Goal: Task Accomplishment & Management: Use online tool/utility

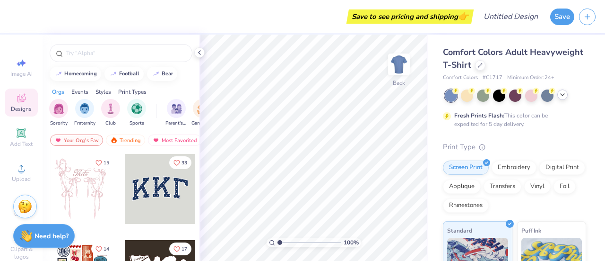
click at [563, 96] on icon at bounding box center [563, 95] width 8 height 8
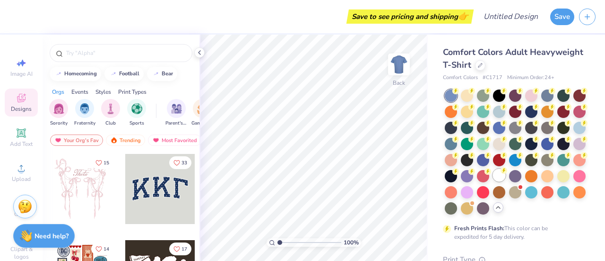
click at [493, 181] on div at bounding box center [499, 175] width 12 height 12
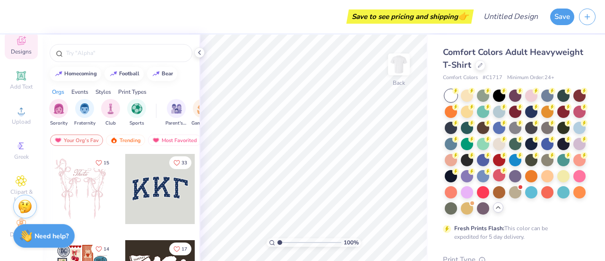
scroll to position [64, 1]
click at [20, 175] on icon at bounding box center [21, 180] width 10 height 10
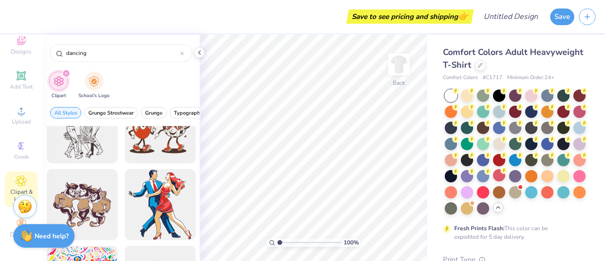
scroll to position [723, 0]
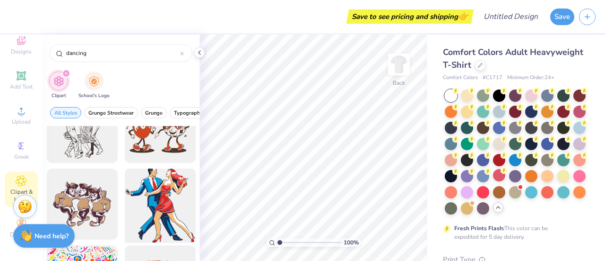
type input "dancing"
click at [155, 215] on div at bounding box center [160, 204] width 78 height 78
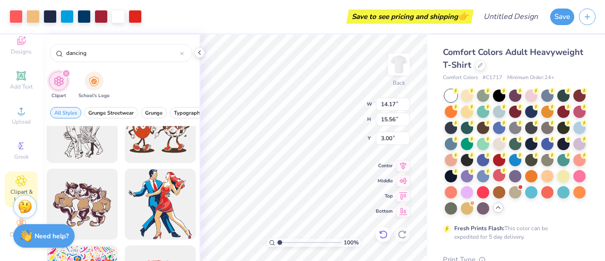
click at [383, 235] on icon at bounding box center [383, 233] width 9 height 9
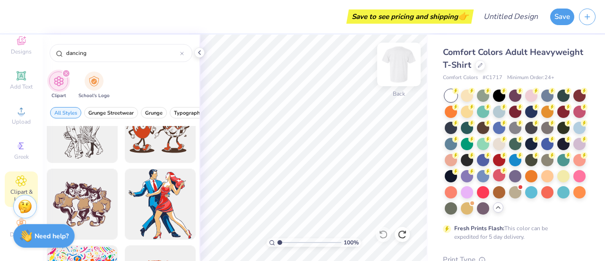
click at [394, 65] on img at bounding box center [399, 64] width 38 height 38
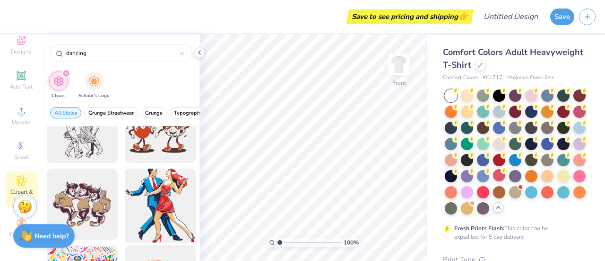
click at [145, 190] on div at bounding box center [160, 204] width 78 height 78
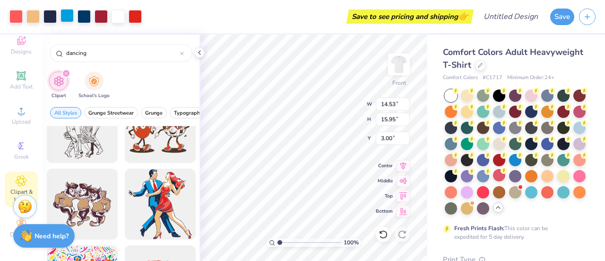
click at [67, 14] on div at bounding box center [67, 15] width 13 height 13
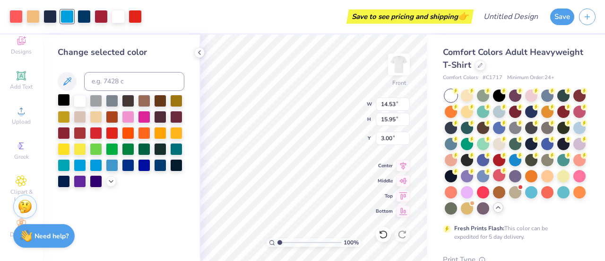
click at [70, 104] on div at bounding box center [64, 100] width 12 height 12
click at [86, 16] on div at bounding box center [84, 15] width 13 height 13
click at [97, 102] on div at bounding box center [96, 100] width 12 height 12
click at [128, 102] on div at bounding box center [128, 100] width 12 height 12
click at [62, 97] on div at bounding box center [64, 100] width 12 height 12
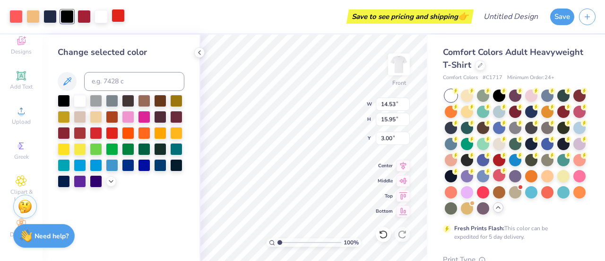
click at [118, 14] on div at bounding box center [118, 15] width 13 height 13
click at [157, 96] on div at bounding box center [160, 100] width 12 height 12
click at [100, 130] on div at bounding box center [96, 132] width 12 height 12
click at [51, 15] on div at bounding box center [50, 15] width 13 height 13
click at [128, 99] on div at bounding box center [128, 100] width 12 height 12
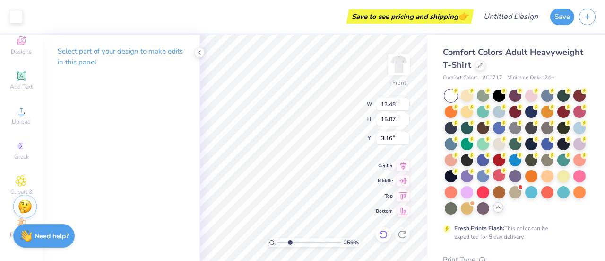
click at [377, 230] on div at bounding box center [383, 233] width 15 height 15
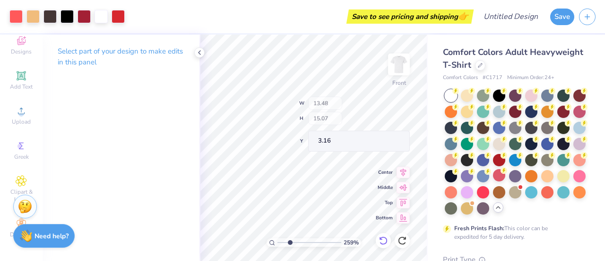
type input "2.58521892842925"
type input "14.53"
type input "15.95"
type input "3.00"
click at [377, 230] on div "259 % Front W 14.53 H 15.95 Y 3.00 Center Middle Top Bottom" at bounding box center [314, 148] width 228 height 226
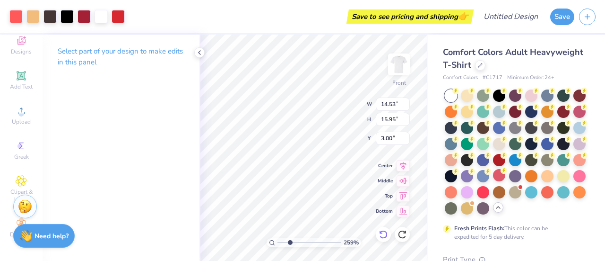
click at [377, 230] on div "259 % Front W 14.53 14.53 " H 15.95 15.95 " Y 3.00 3.00 " Center Middle Top Bot…" at bounding box center [314, 148] width 228 height 226
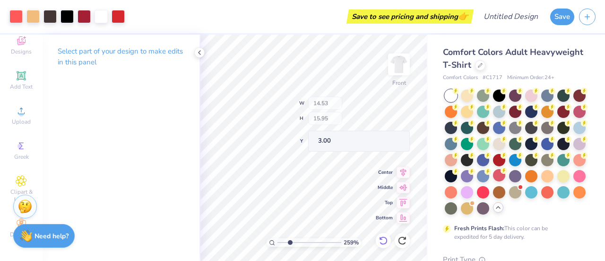
click at [377, 230] on div "259 % Front W 14.53 H 15.95 Y 3.00 Center Middle Top Bottom" at bounding box center [314, 148] width 228 height 226
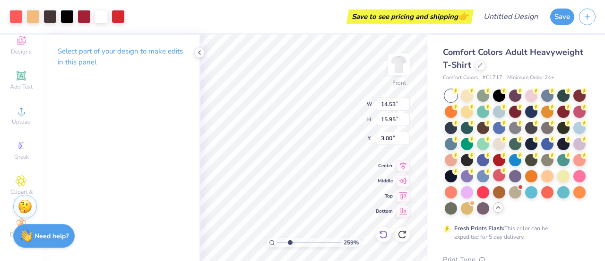
click at [377, 230] on div "259 % Front W 14.53 14.53 " H 15.95 15.95 " Y 3.00 3.00 " Center Middle Top Bot…" at bounding box center [314, 148] width 228 height 226
click at [379, 231] on icon at bounding box center [383, 233] width 9 height 9
click at [383, 230] on icon at bounding box center [383, 234] width 8 height 9
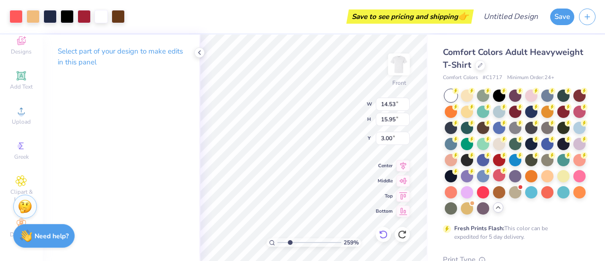
click at [383, 230] on icon at bounding box center [383, 234] width 8 height 9
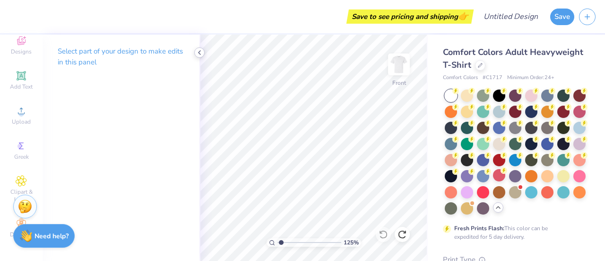
click at [201, 51] on icon at bounding box center [200, 53] width 8 height 8
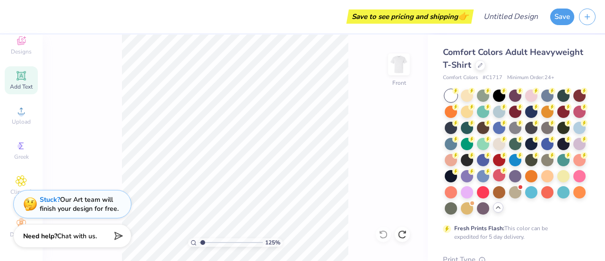
scroll to position [0, 1]
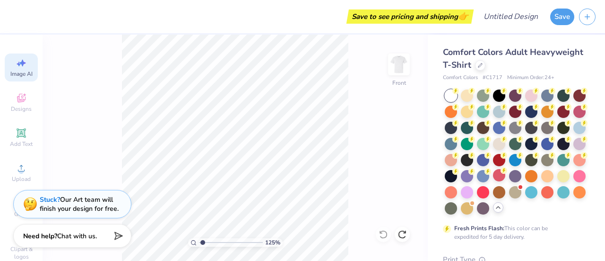
click at [10, 72] on span "Image AI" at bounding box center [21, 74] width 22 height 8
type input "1.25239604371054"
select select "4"
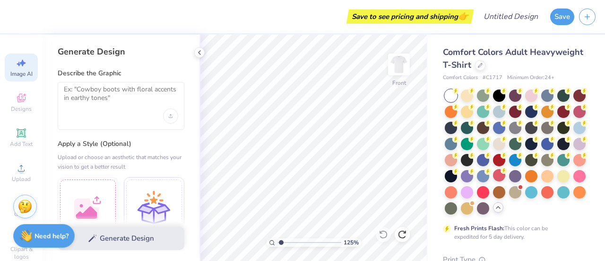
click at [153, 84] on div at bounding box center [121, 106] width 127 height 48
click at [153, 90] on textarea at bounding box center [121, 97] width 114 height 24
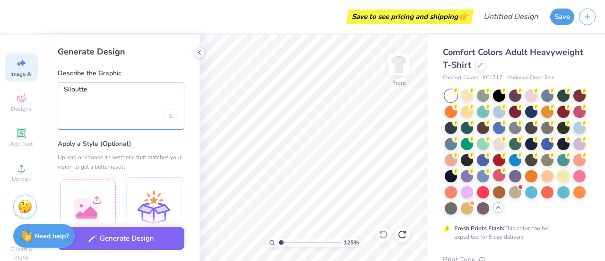
click at [77, 89] on textarea "Siloutte" at bounding box center [121, 97] width 114 height 24
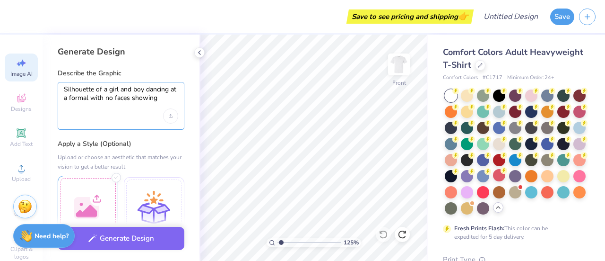
scroll to position [0, 0]
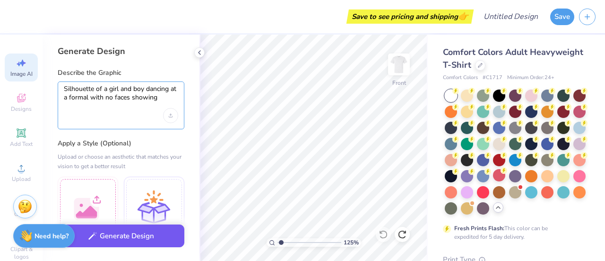
type textarea "Silhouette of a girl and boy dancing at a formal with no faces showing"
click at [106, 241] on button "Generate Design" at bounding box center [121, 235] width 127 height 23
type input "1.25239604371054"
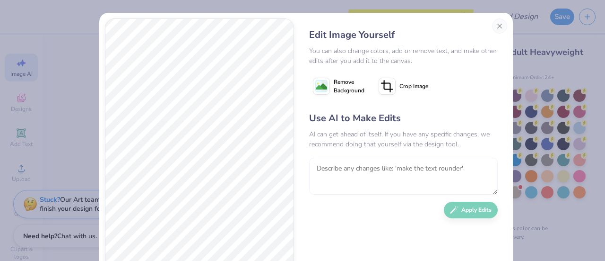
click at [360, 171] on textarea at bounding box center [403, 175] width 189 height 37
type textarea "make her dress a shorter version"
click at [469, 211] on button "Apply Edits" at bounding box center [471, 207] width 54 height 17
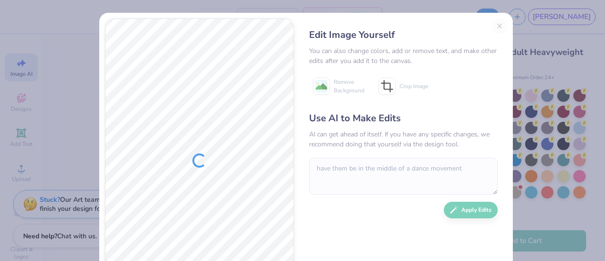
scroll to position [0, 1]
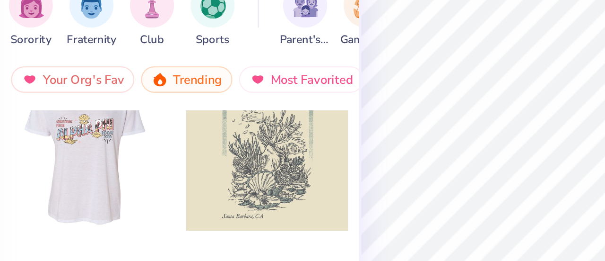
scroll to position [1780, 0]
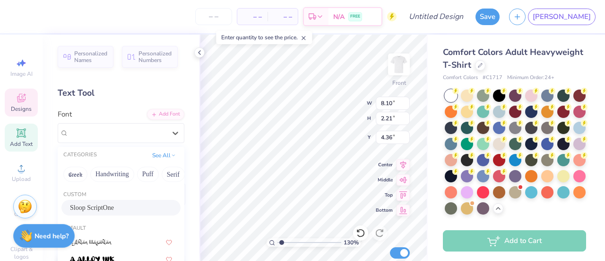
scroll to position [0, 1]
type input "1.29552859713776"
type input "5.69"
type input "1.65"
type input "12.93"
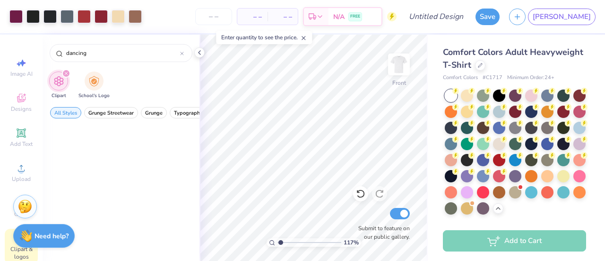
scroll to position [383, 0]
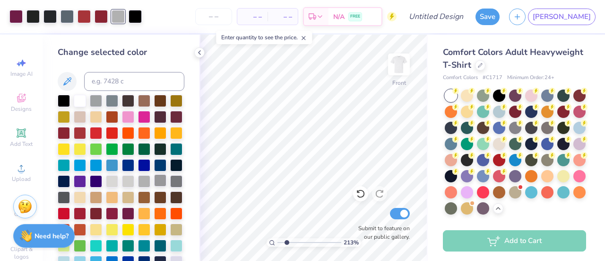
scroll to position [35, 0]
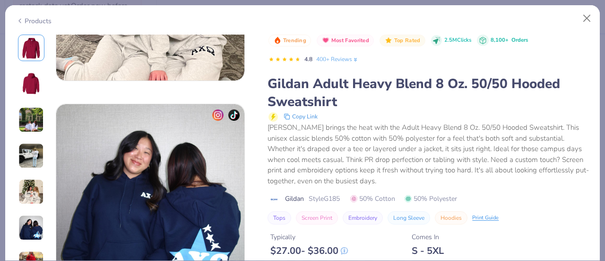
scroll to position [1191, 0]
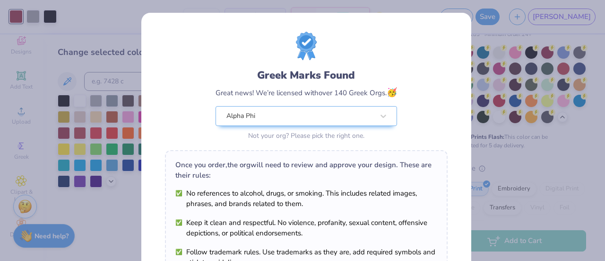
scroll to position [181, 0]
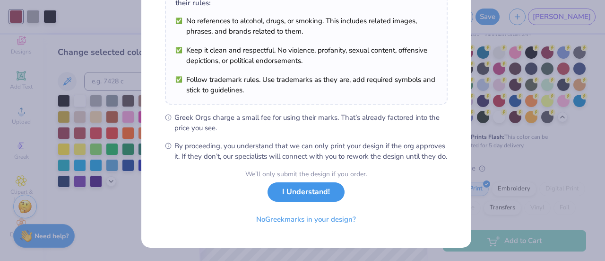
click at [299, 198] on button "I Understand!" at bounding box center [306, 191] width 77 height 19
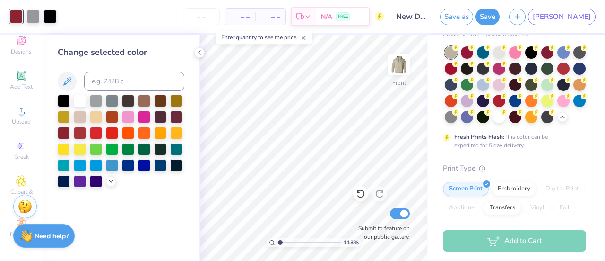
scroll to position [42, 0]
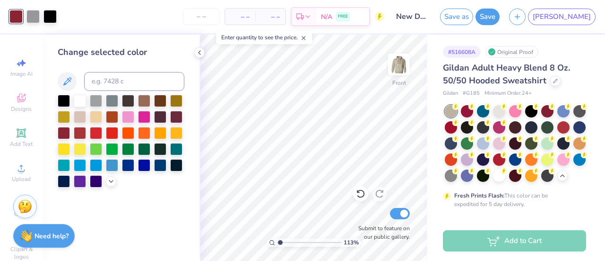
scroll to position [62, 0]
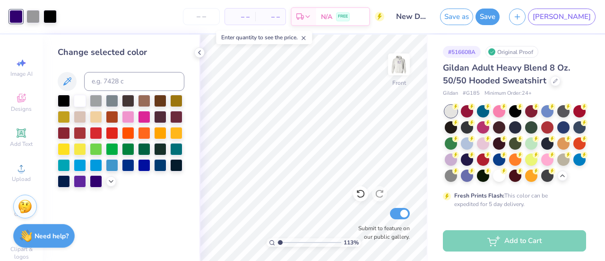
scroll to position [62, 0]
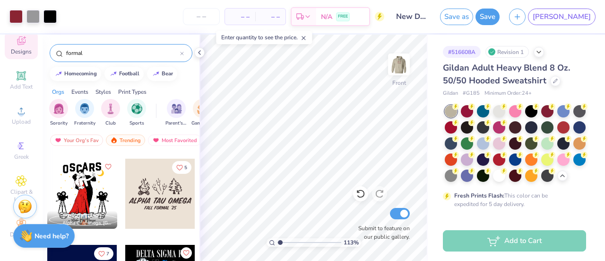
scroll to position [339, 0]
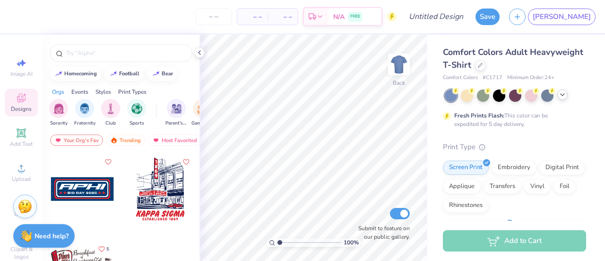
click at [558, 95] on div at bounding box center [562, 94] width 10 height 10
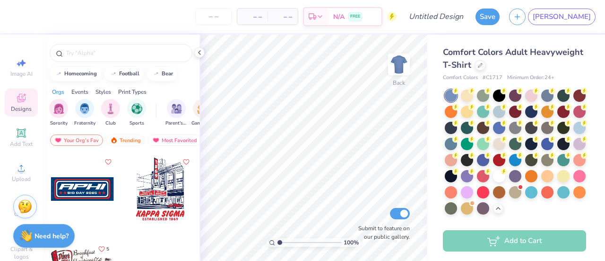
click at [460, 188] on div at bounding box center [515, 151] width 141 height 125
click at [493, 181] on div at bounding box center [499, 175] width 12 height 12
click at [407, 56] on img at bounding box center [399, 64] width 38 height 38
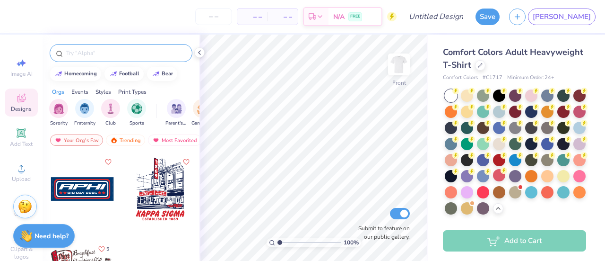
click at [149, 53] on input "text" at bounding box center [125, 52] width 121 height 9
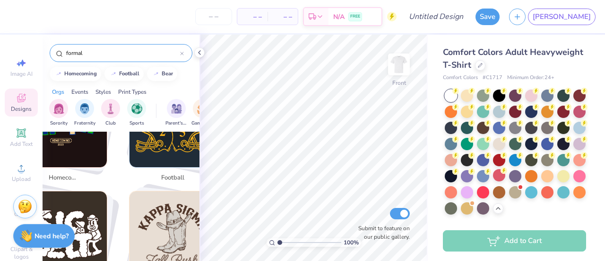
scroll to position [0, 33]
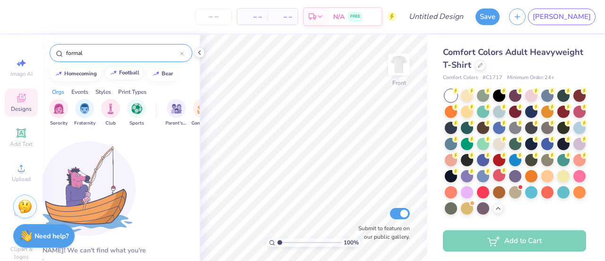
type input "formal"
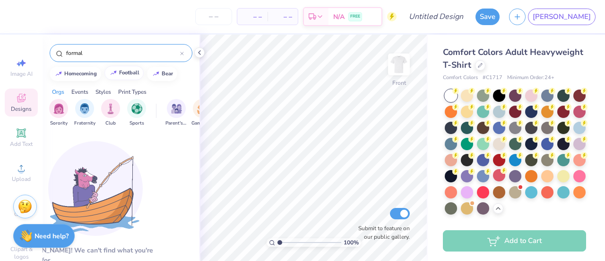
scroll to position [0, 25]
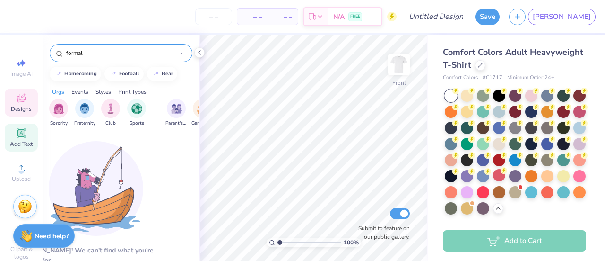
click at [24, 138] on div "Add Text" at bounding box center [21, 137] width 33 height 28
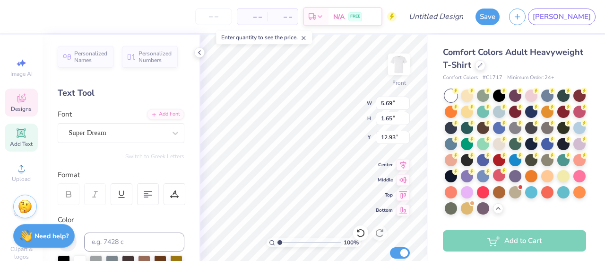
click at [20, 105] on span "Designs" at bounding box center [21, 109] width 21 height 8
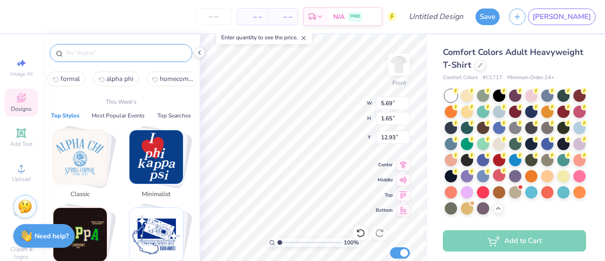
click at [95, 52] on input "text" at bounding box center [125, 52] width 121 height 9
click at [128, 47] on div at bounding box center [121, 53] width 143 height 18
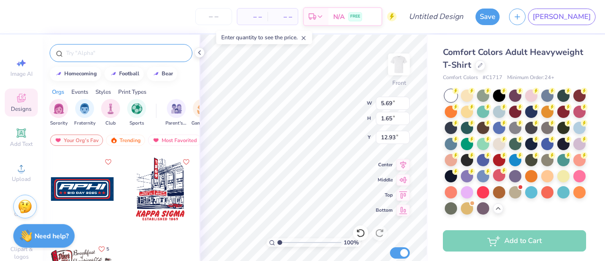
click at [128, 47] on div at bounding box center [121, 53] width 143 height 18
click at [125, 53] on input "text" at bounding box center [125, 52] width 121 height 9
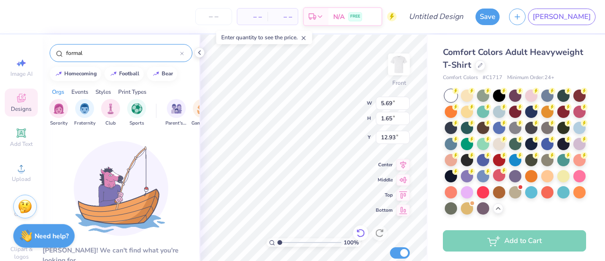
click at [360, 231] on icon at bounding box center [360, 232] width 9 height 9
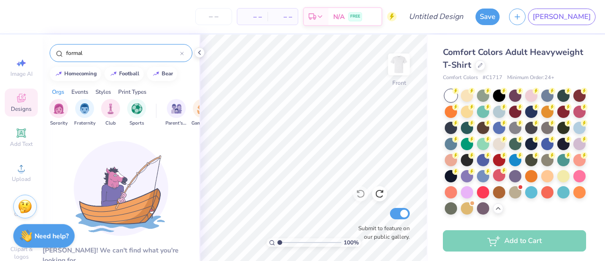
click at [131, 50] on input "formal" at bounding box center [122, 52] width 115 height 9
click at [110, 50] on input "formal\" at bounding box center [122, 52] width 115 height 9
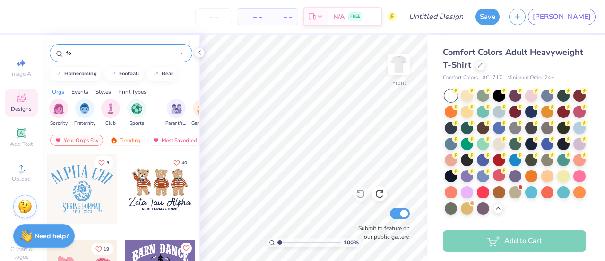
type input "f"
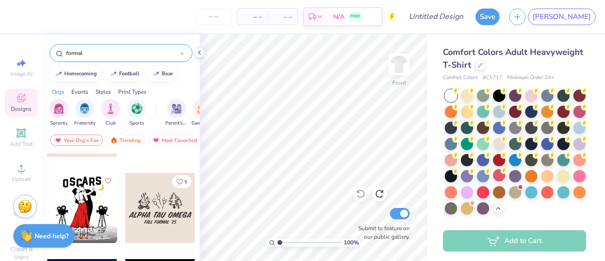
scroll to position [361, 0]
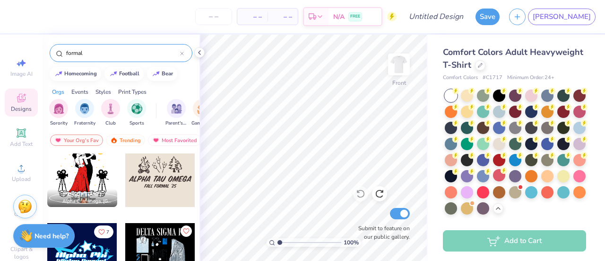
type input "formal"
click at [84, 167] on div at bounding box center [82, 172] width 70 height 70
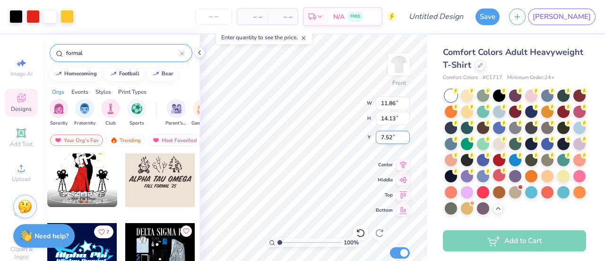
type input "7.52"
type input "6.68"
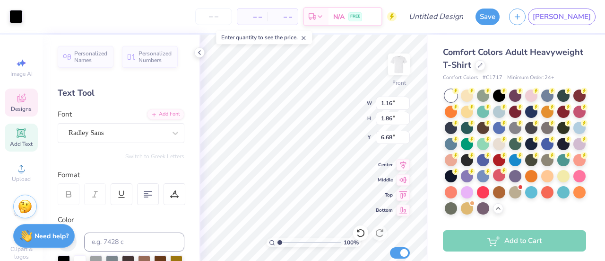
scroll to position [8, 1]
click at [337, 103] on div "100 % Front W 1.16 1.16 " H 1.86 1.86 " Y 6.68 6.68 " Center Middle Top Bottom …" at bounding box center [314, 148] width 228 height 226
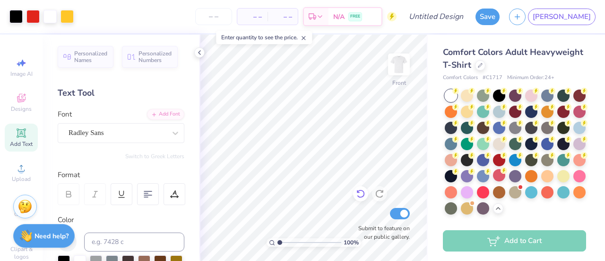
click at [359, 195] on icon at bounding box center [360, 193] width 9 height 9
click at [362, 196] on icon at bounding box center [360, 193] width 9 height 9
click at [509, 197] on div at bounding box center [515, 191] width 12 height 12
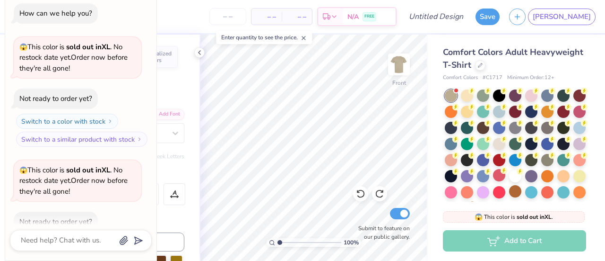
scroll to position [52, 0]
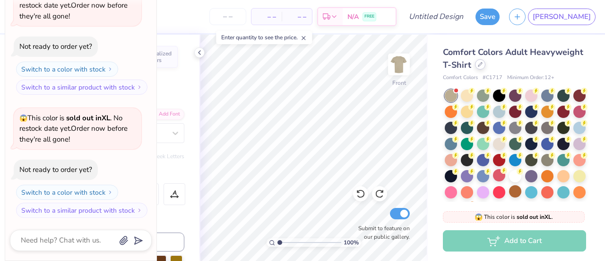
click at [486, 68] on div at bounding box center [480, 64] width 10 height 10
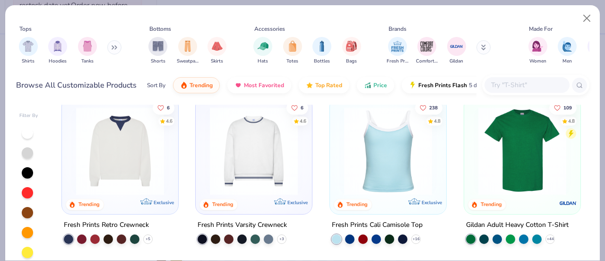
scroll to position [178, 0]
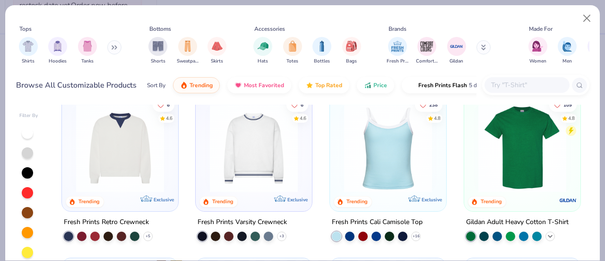
click at [546, 231] on div "+ 44" at bounding box center [550, 235] width 9 height 9
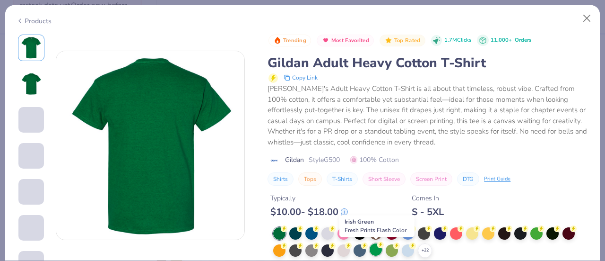
scroll to position [212, 0]
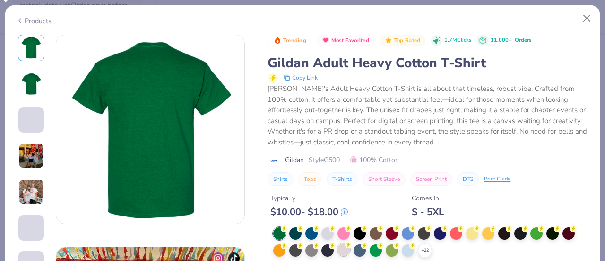
click at [347, 246] on circle at bounding box center [348, 244] width 7 height 7
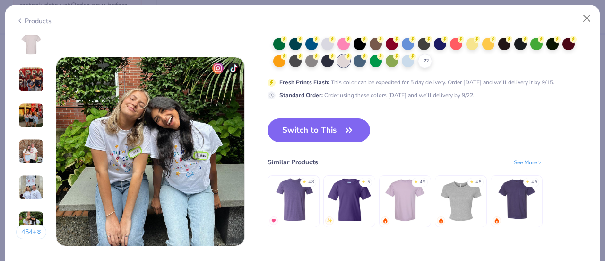
scroll to position [1250, 0]
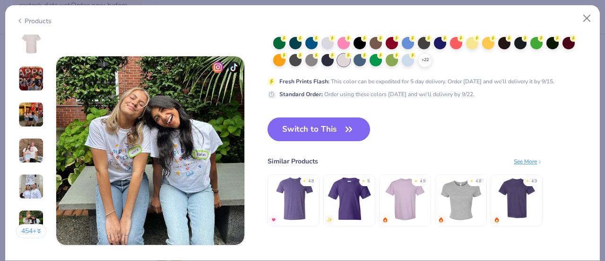
click at [361, 138] on button "Switch to This" at bounding box center [319, 129] width 103 height 24
click at [334, 122] on button "Switch to This" at bounding box center [319, 129] width 103 height 24
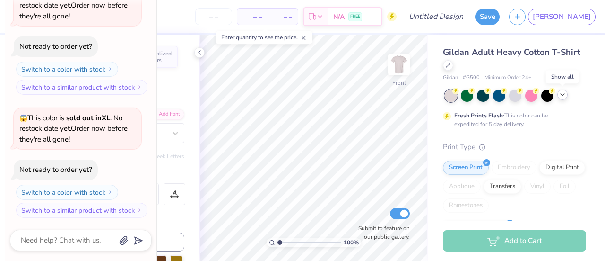
click at [561, 95] on icon at bounding box center [563, 95] width 8 height 8
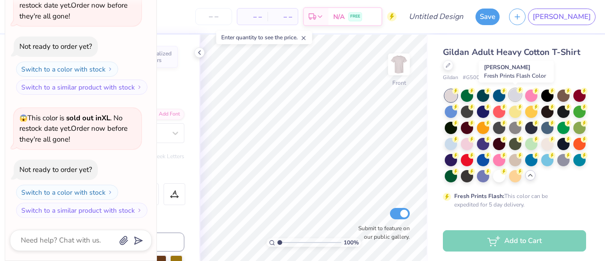
click at [514, 93] on div at bounding box center [515, 94] width 12 height 12
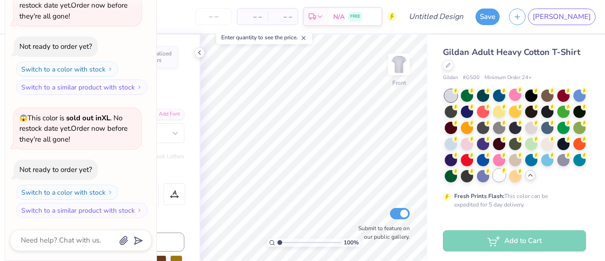
click at [501, 174] on icon at bounding box center [504, 170] width 7 height 7
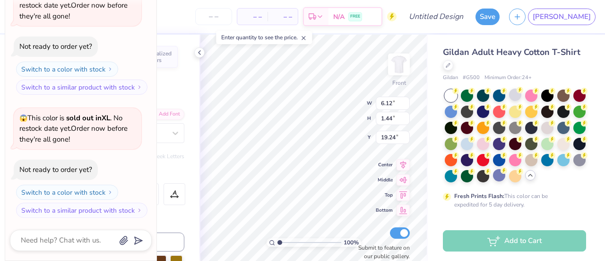
type textarea "x"
type textarea "Alpha Chi"
type textarea "x"
type textarea "Alpha Ch"
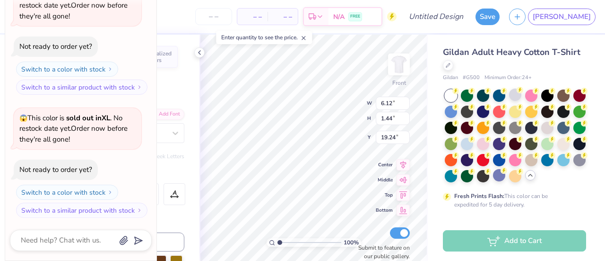
type textarea "x"
type textarea "Alpha C"
type textarea "x"
type textarea "A"
type textarea "x"
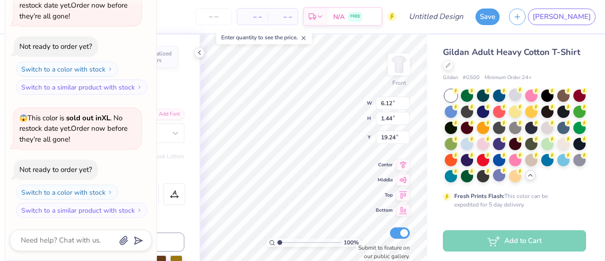
type textarea "IV"
type textarea "x"
type textarea "I"
type textarea "x"
type textarea "Ivy"
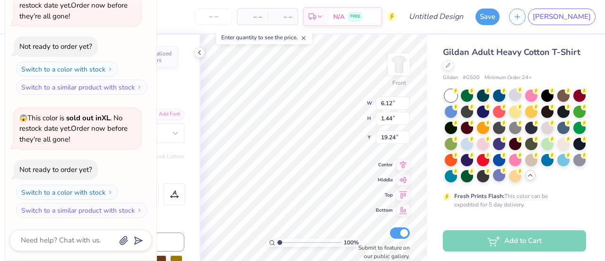
type textarea "x"
type textarea "Ivy"
type textarea "x"
type textarea "[PERSON_NAME]"
type textarea "x"
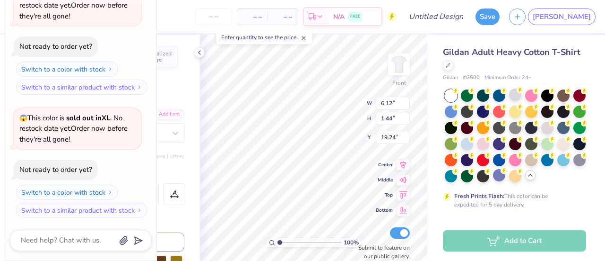
type textarea "[PERSON_NAME]"
type textarea "x"
type textarea "[PERSON_NAME]"
type textarea "x"
type textarea "[PERSON_NAME]"
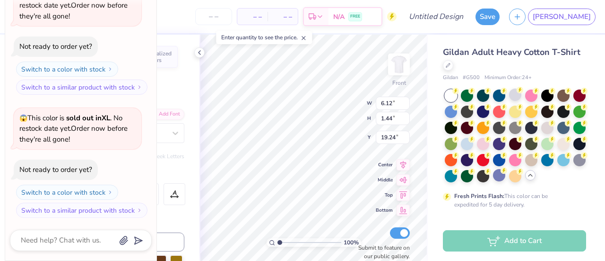
type textarea "x"
type textarea "Ivy League"
type textarea "x"
type textarea "Ivy League"
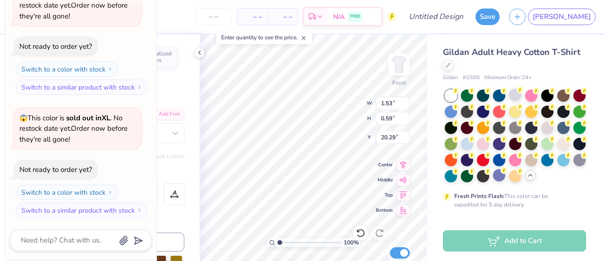
type textarea "x"
type input "20.38"
type textarea "x"
type input "7.32"
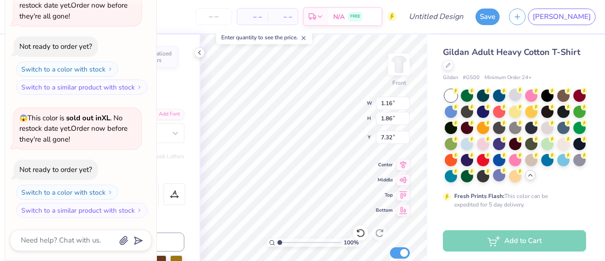
type textarea "x"
type textarea "A"
type textarea "x"
type input "6.95"
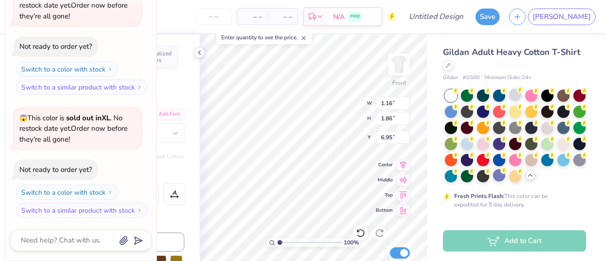
type textarea "x"
type textarea "L"
type textarea "x"
type input "7.24"
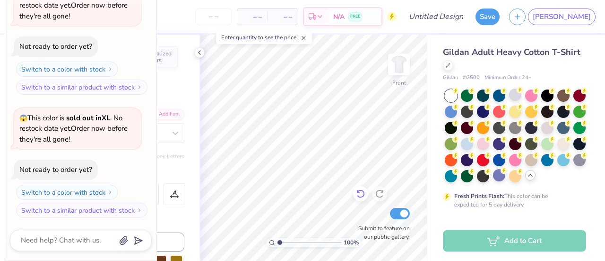
click at [362, 197] on icon at bounding box center [361, 194] width 8 height 9
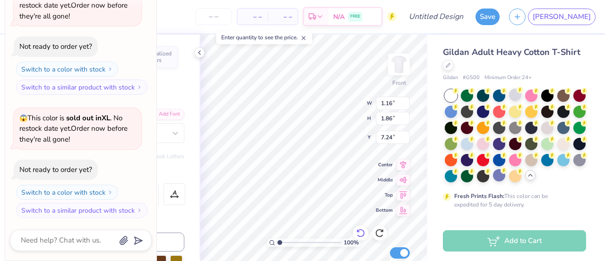
type textarea "x"
type textarea "P"
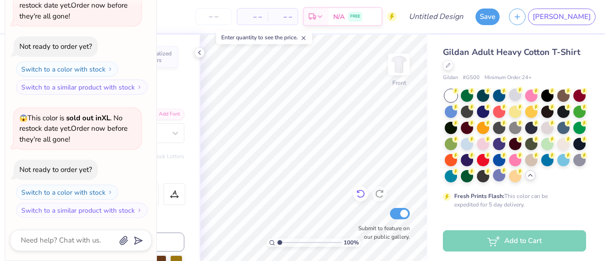
click at [361, 195] on icon at bounding box center [360, 193] width 9 height 9
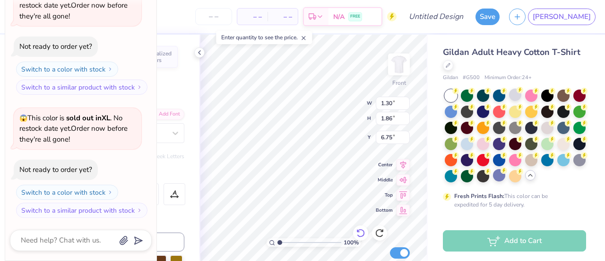
type textarea "x"
type textarea "h"
type textarea "x"
type input "1.23"
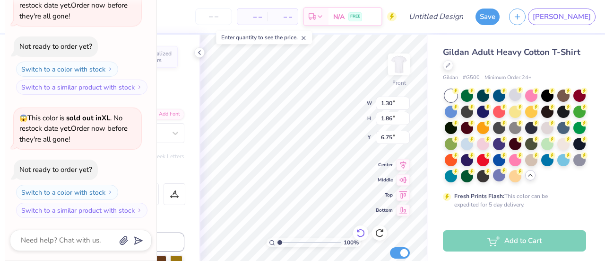
type input "6.95"
type textarea "x"
type textarea "A"
click at [347, 103] on div "100 % Front W 1.23 1.23 " H 1.86 1.86 " Y 6.95 6.95 " Center Middle Top Bottom …" at bounding box center [314, 148] width 228 height 226
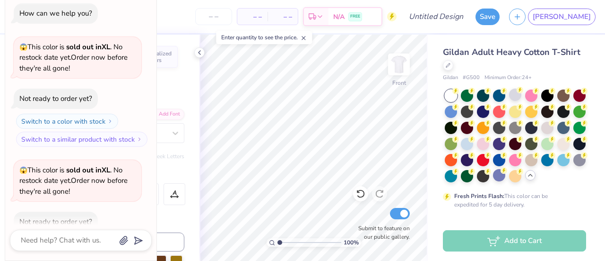
scroll to position [52, 0]
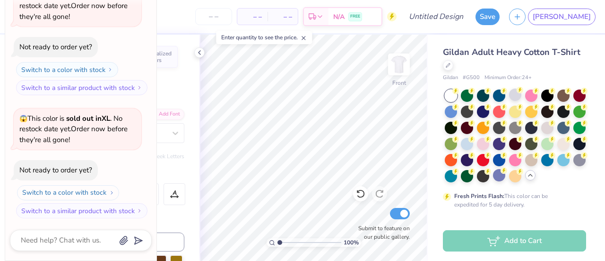
click at [93, 193] on button "Switch to a color with stock" at bounding box center [68, 192] width 102 height 15
type textarea "x"
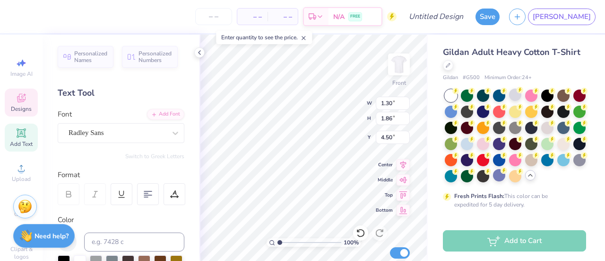
type input "4.50"
type input "1.01"
type input "6.95"
type input "1.16"
type input "6.75"
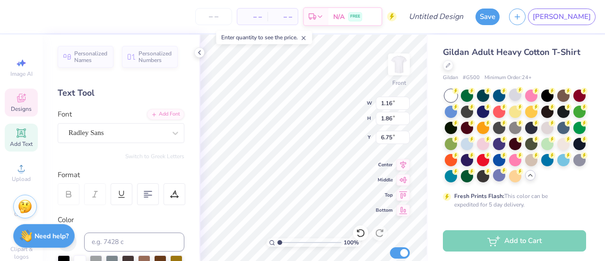
type input "1.30"
type input "4.17"
type textarea "ALpha Phi"
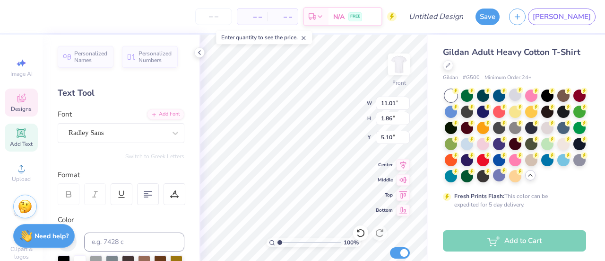
type input "11.01"
type input "5.95"
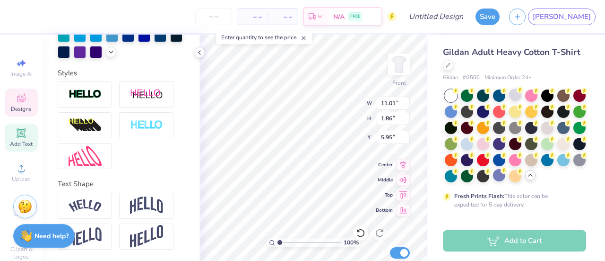
scroll to position [305, 0]
click at [150, 121] on img at bounding box center [146, 125] width 33 height 11
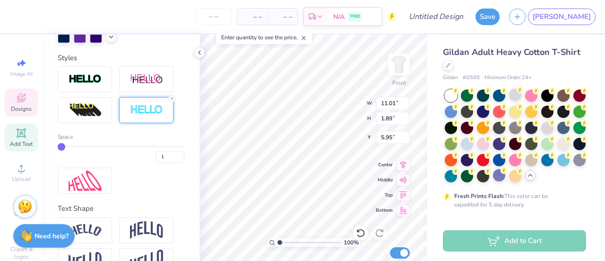
type input "11.05"
type input "1.89"
type input "5.93"
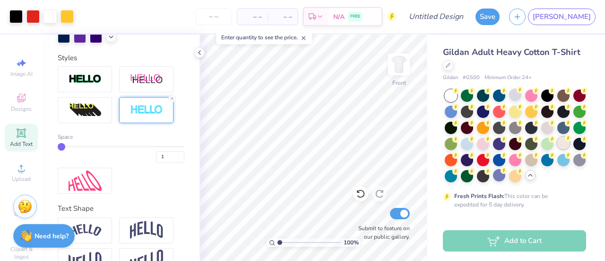
click at [557, 149] on div at bounding box center [563, 143] width 12 height 12
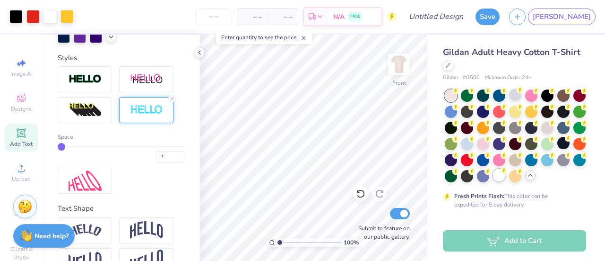
click at [501, 174] on icon at bounding box center [504, 170] width 7 height 7
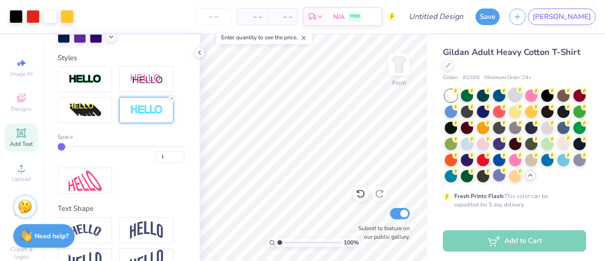
click at [515, 95] on div at bounding box center [515, 94] width 12 height 12
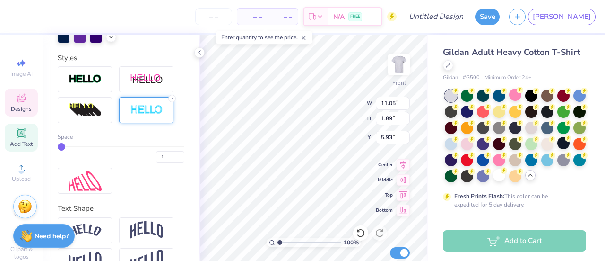
type input "2"
type input "3"
drag, startPoint x: 61, startPoint y: 161, endPoint x: 72, endPoint y: 159, distance: 11.0
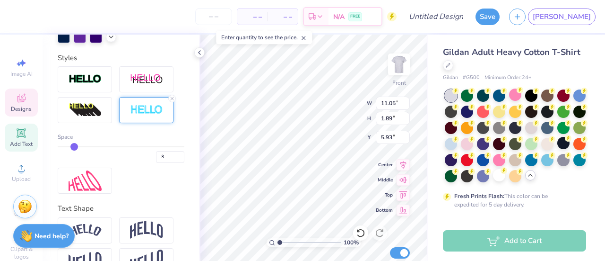
type input "3"
click at [72, 147] on input "range" at bounding box center [121, 146] width 127 height 1
type input "11.13"
type input "1.97"
type input "5.89"
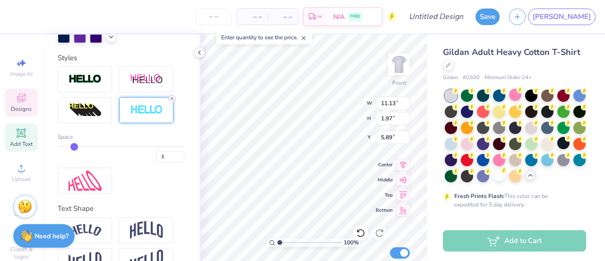
click at [172, 101] on icon at bounding box center [172, 99] width 6 height 6
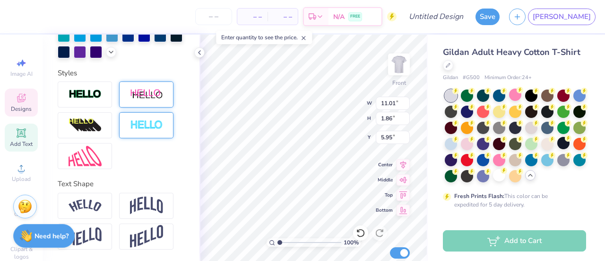
type input "11.01"
type input "1.86"
type input "5.95"
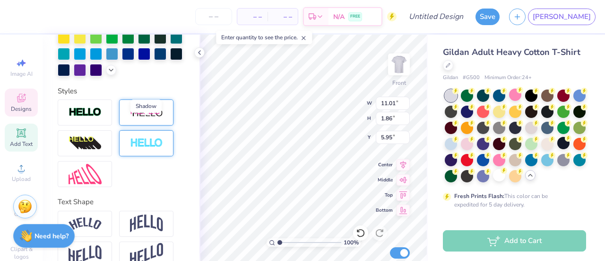
scroll to position [276, 0]
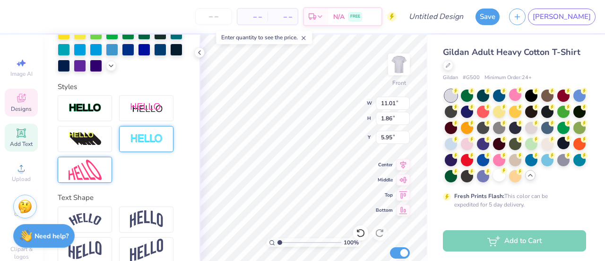
click at [80, 173] on div at bounding box center [85, 170] width 54 height 26
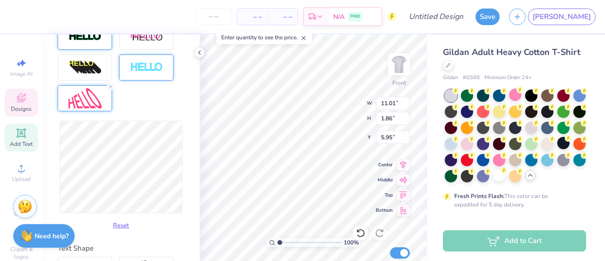
scroll to position [347, 0]
click at [111, 90] on icon at bounding box center [111, 87] width 6 height 6
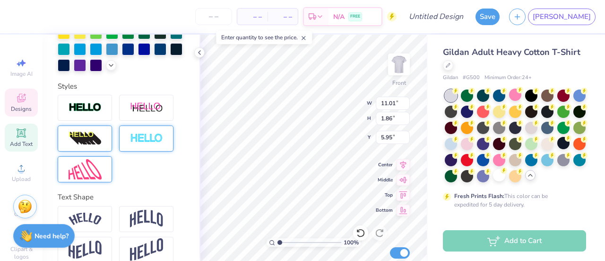
scroll to position [305, 0]
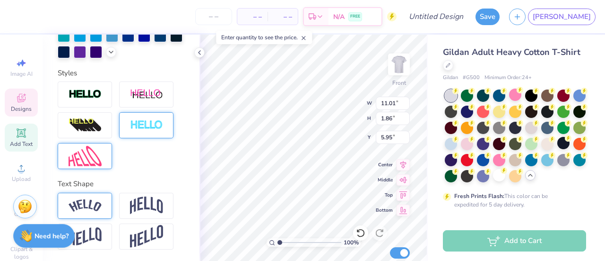
click at [101, 209] on div at bounding box center [85, 205] width 54 height 26
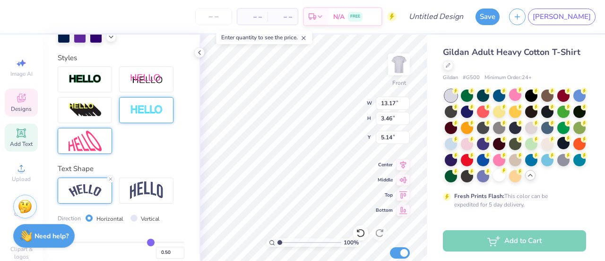
type input "13.17"
type input "3.46"
type input "5.14"
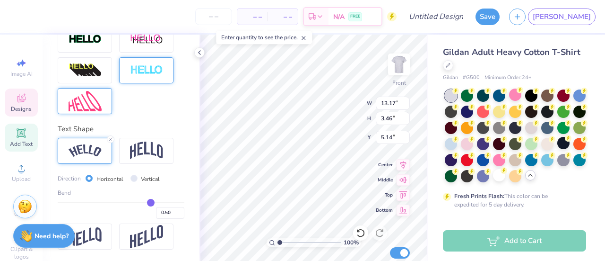
type input "0.49"
type input "0.48"
type input "0.47"
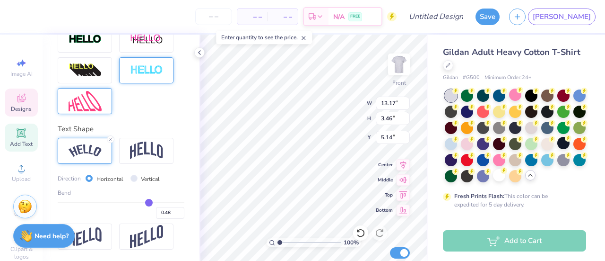
type input "0.47"
type input "0.46"
type input "0.45"
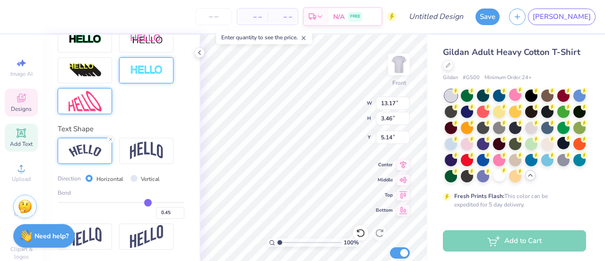
type input "0.44"
type input "0.43"
type input "0.42"
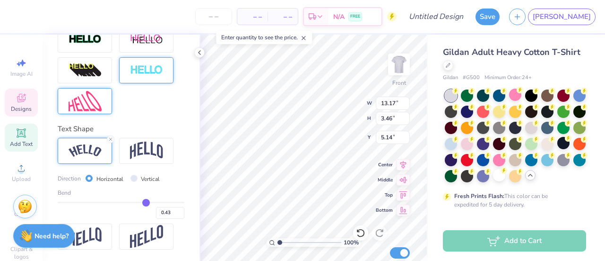
type input "0.42"
type input "0.41"
type input "0.4"
type input "0.40"
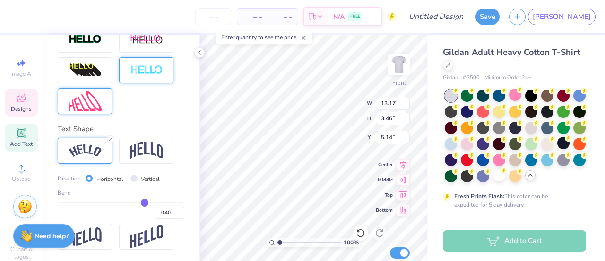
type input "0.39"
type input "0.38"
type input "0.37"
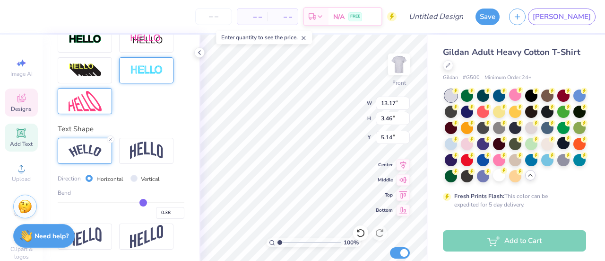
type input "0.37"
type input "0.36"
type input "0.34"
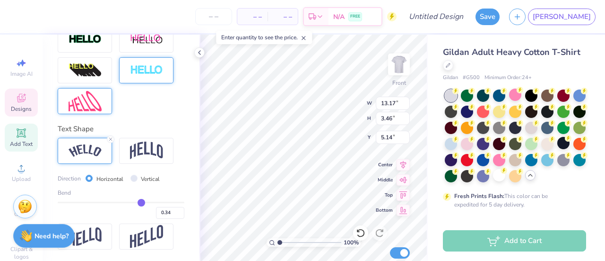
type input "0.3"
type input "0.30"
type input "0.29"
type input "0.27"
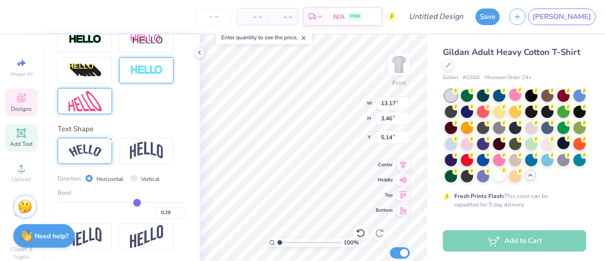
type input "0.27"
type input "0.26"
drag, startPoint x: 146, startPoint y: 203, endPoint x: 132, endPoint y: 201, distance: 14.3
type input "0.26"
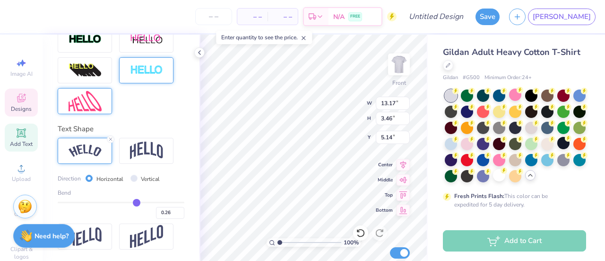
click at [132, 201] on input "range" at bounding box center [121, 201] width 127 height 1
type input "11.99"
type input "2.31"
type input "5.72"
type input "0.29"
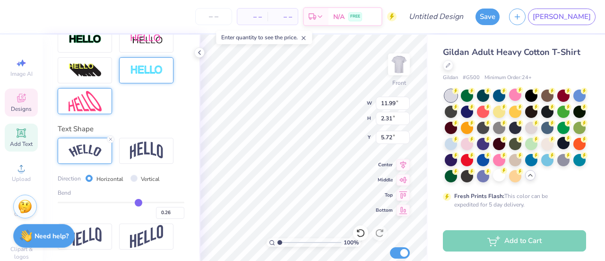
type input "0.29"
type input "0.3"
type input "0.30"
type input "0.31"
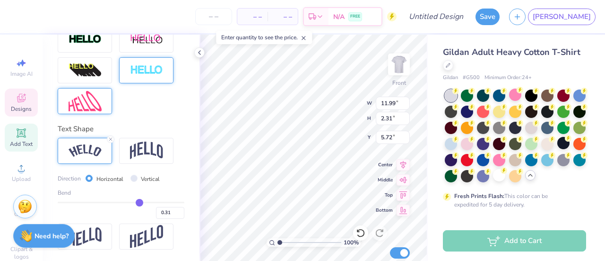
type input "0.32"
type input "0.33"
type input "0.34"
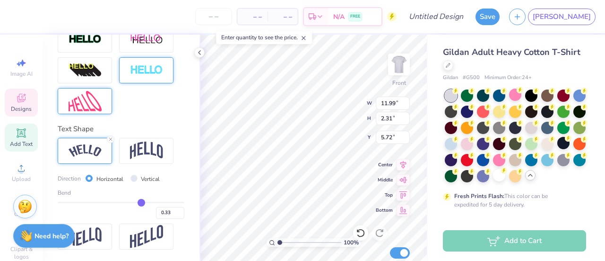
type input "0.34"
type input "0.35"
type input "0.36"
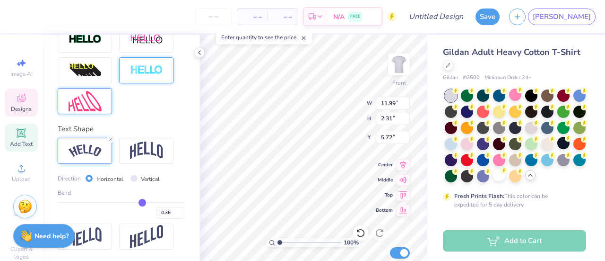
type input "0.36"
click at [137, 203] on input "range" at bounding box center [121, 201] width 127 height 1
type input "12.51"
type input "2.71"
type input "5.52"
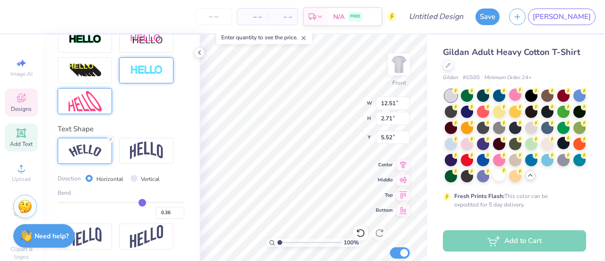
type input "10.43"
type input "2.26"
type input "6.10"
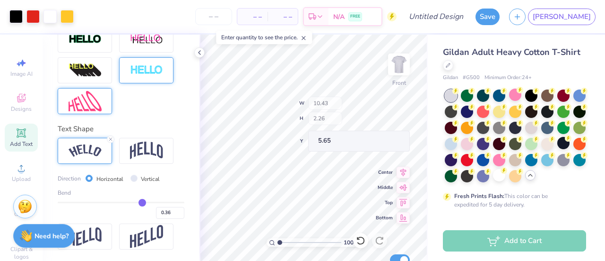
type input "5.65"
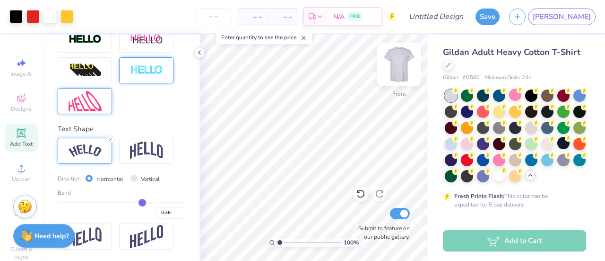
click at [407, 66] on img at bounding box center [399, 64] width 38 height 38
click at [405, 69] on img at bounding box center [399, 64] width 38 height 38
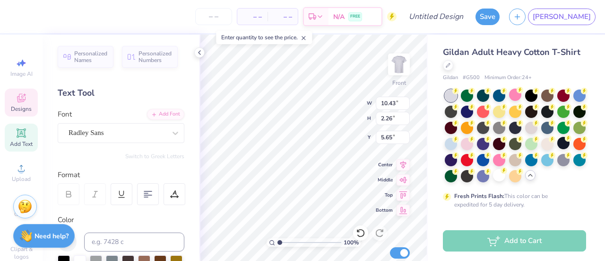
scroll to position [0, 0]
click at [399, 57] on img at bounding box center [399, 64] width 19 height 19
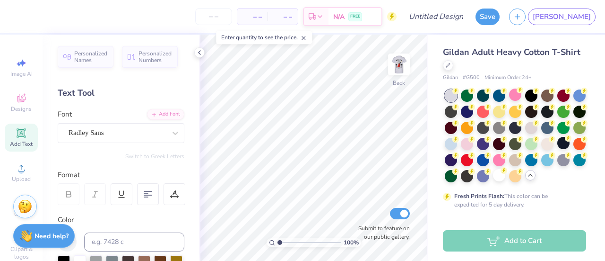
click at [18, 133] on icon at bounding box center [21, 132] width 9 height 9
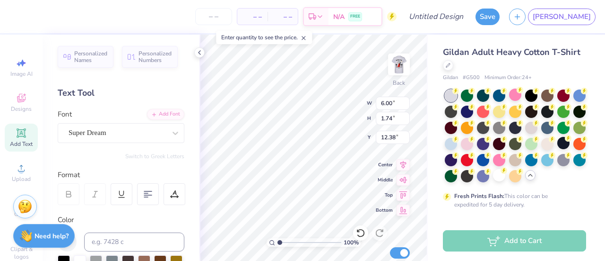
scroll to position [8, 1]
type textarea "1872"
click at [167, 130] on div at bounding box center [175, 132] width 17 height 17
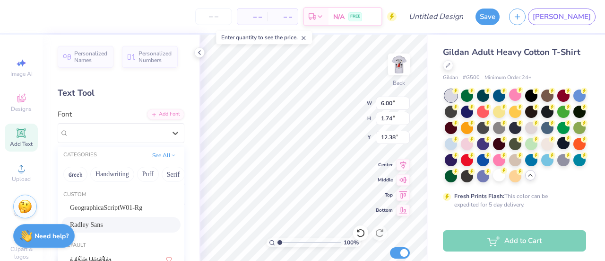
click at [129, 222] on div "Radley Sans" at bounding box center [121, 224] width 102 height 10
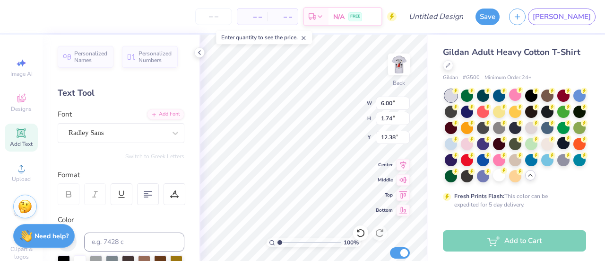
scroll to position [95, 0]
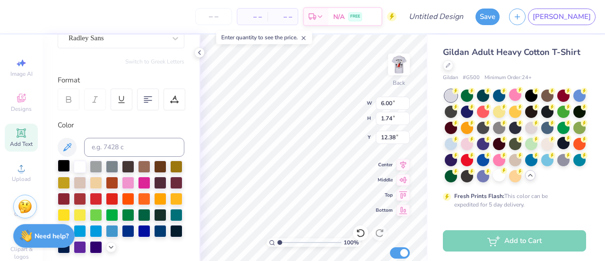
click at [64, 168] on div at bounding box center [64, 165] width 12 height 12
type input "6.39"
type input "2.42"
type input "4.81"
type input "7.64"
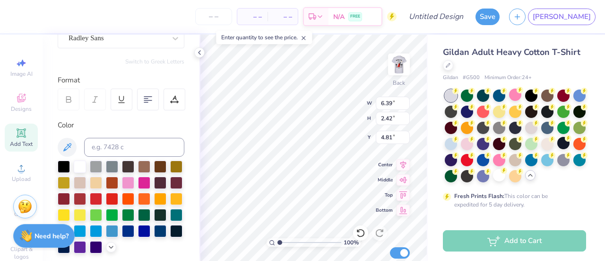
type input "2.89"
type input "4.43"
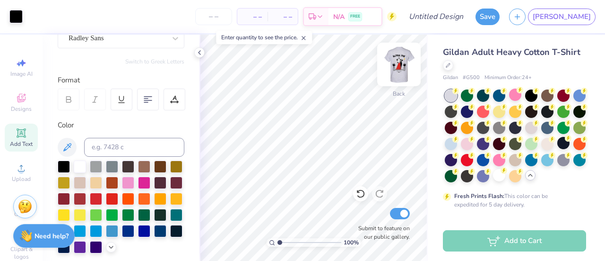
click at [397, 62] on img at bounding box center [399, 64] width 38 height 38
click at [403, 70] on img at bounding box center [399, 64] width 38 height 38
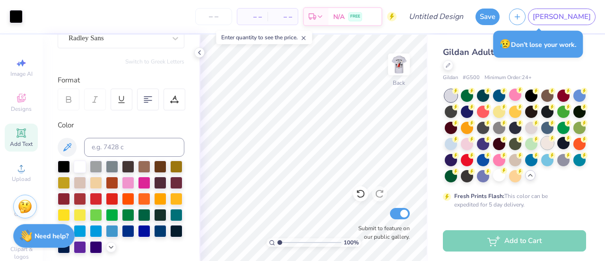
click at [541, 149] on div at bounding box center [547, 143] width 12 height 12
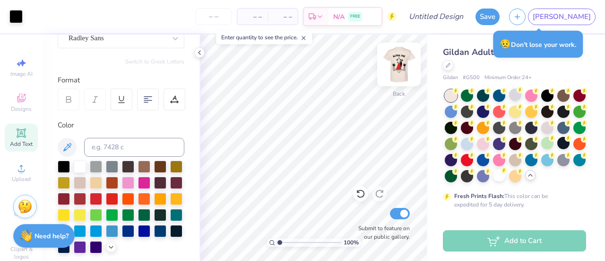
click at [407, 73] on img at bounding box center [399, 64] width 38 height 38
click at [402, 69] on img at bounding box center [399, 64] width 38 height 38
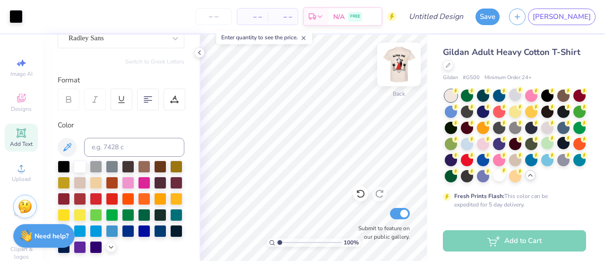
click at [405, 63] on img at bounding box center [399, 64] width 38 height 38
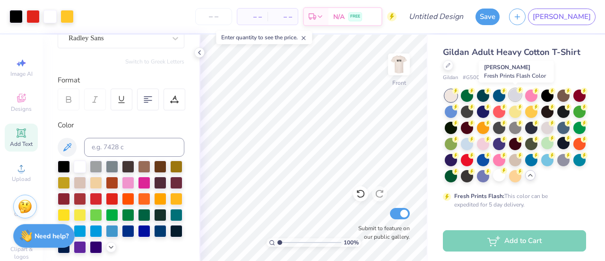
click at [514, 97] on div at bounding box center [515, 94] width 12 height 12
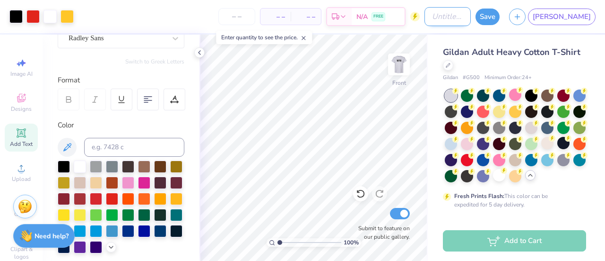
click at [471, 13] on input "Design Title" at bounding box center [448, 16] width 46 height 19
type input "Ivy League"
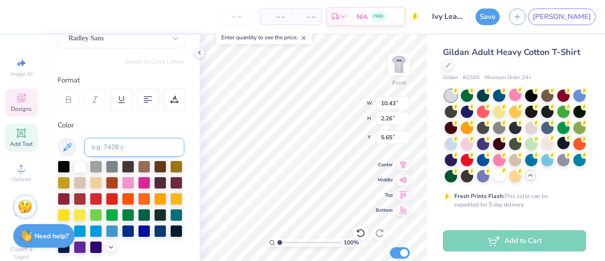
scroll to position [0, 0]
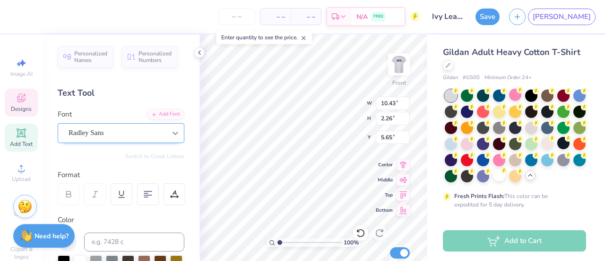
click at [171, 131] on icon at bounding box center [175, 132] width 9 height 9
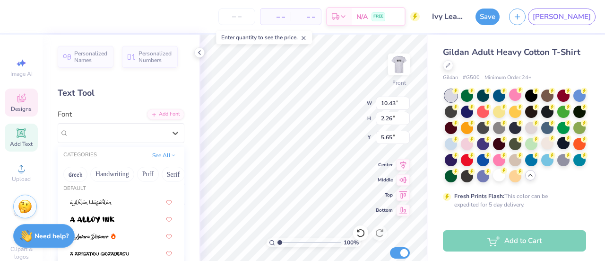
scroll to position [44, 0]
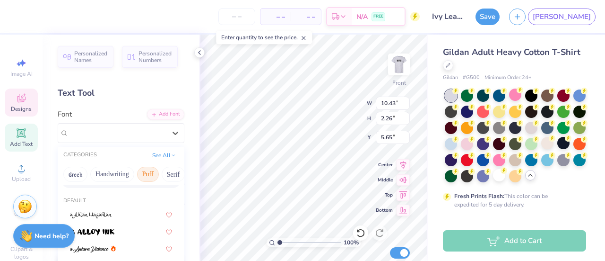
click at [145, 172] on button "Puff" at bounding box center [148, 173] width 22 height 15
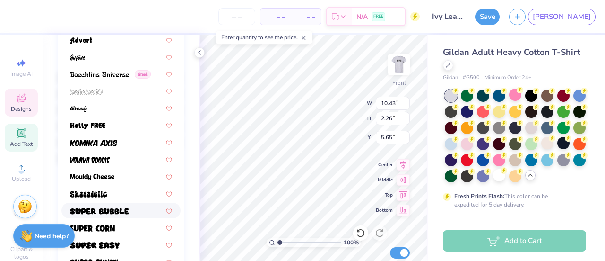
scroll to position [253, 0]
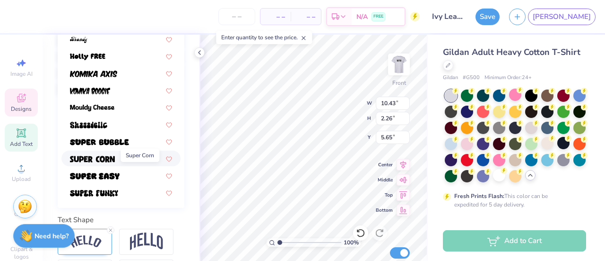
click at [113, 156] on img at bounding box center [92, 159] width 45 height 7
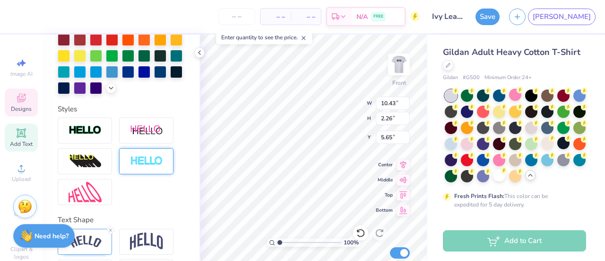
type input "11.23"
type input "2.30"
type input "5.63"
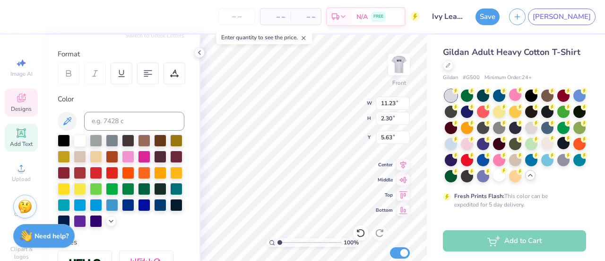
scroll to position [113, 0]
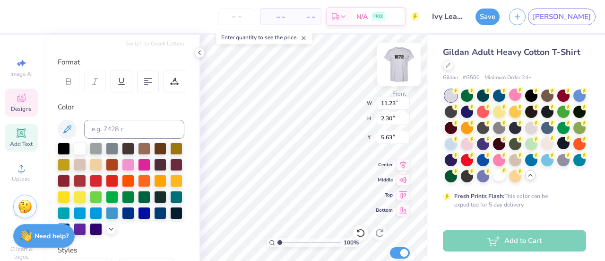
click at [397, 66] on img at bounding box center [399, 64] width 38 height 38
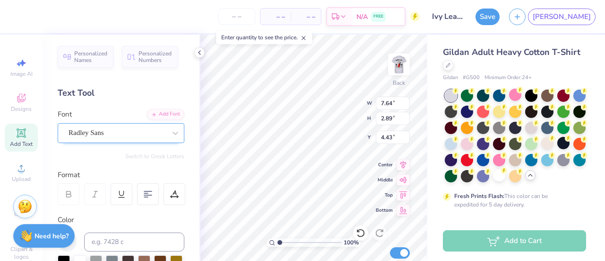
click at [122, 127] on div "Radley Sans" at bounding box center [117, 132] width 99 height 15
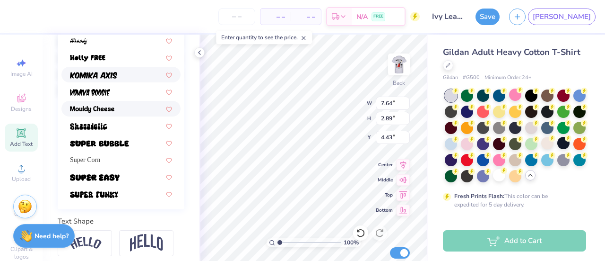
scroll to position [276, 0]
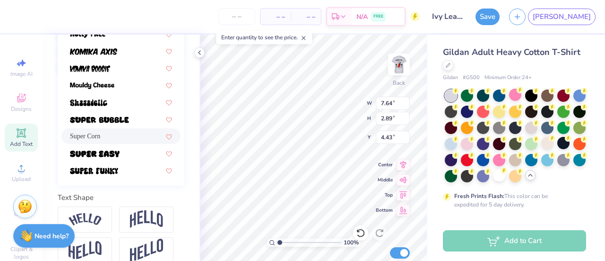
click at [106, 130] on div "Super Corn" at bounding box center [120, 136] width 119 height 16
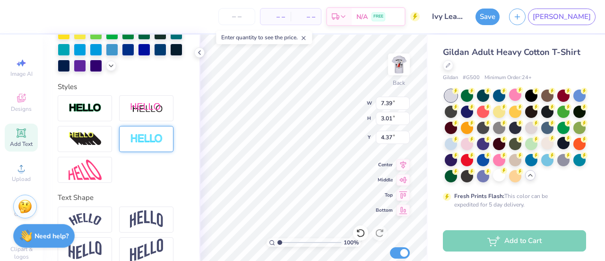
type input "7.39"
type input "3.01"
type input "4.37"
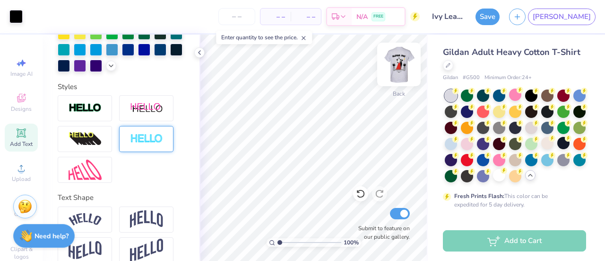
click at [399, 69] on img at bounding box center [399, 64] width 38 height 38
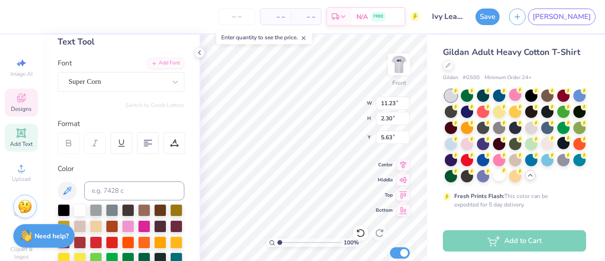
scroll to position [51, 0]
click at [140, 86] on div "Super Corn" at bounding box center [117, 81] width 99 height 15
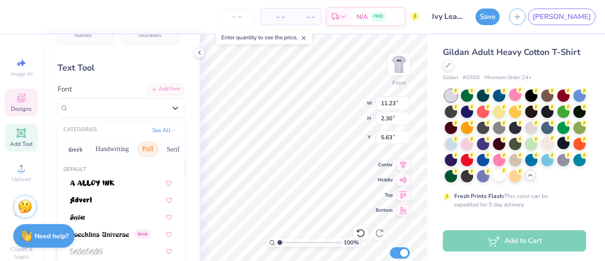
scroll to position [0, 0]
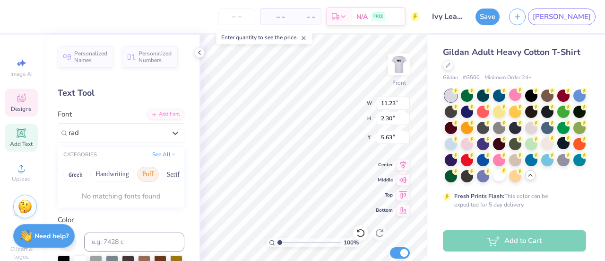
click at [153, 157] on button "See All" at bounding box center [163, 153] width 29 height 9
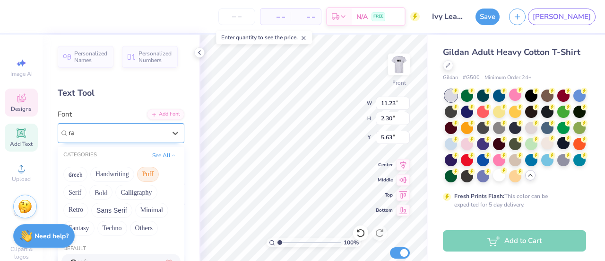
type input "r"
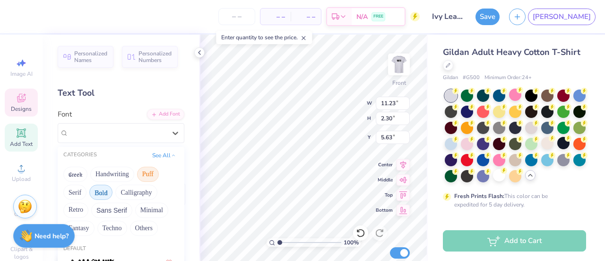
click at [106, 187] on button "Bold" at bounding box center [100, 191] width 23 height 15
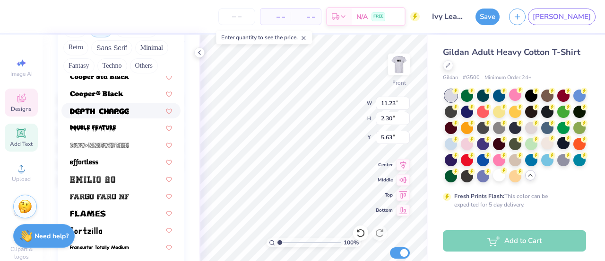
scroll to position [175, 0]
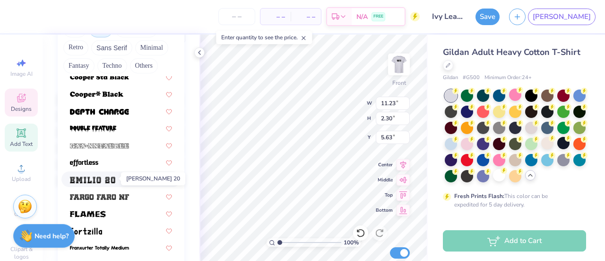
click at [106, 177] on img at bounding box center [92, 179] width 45 height 7
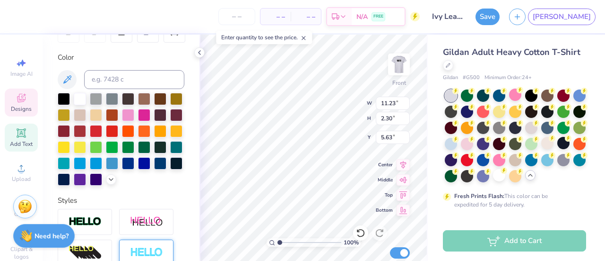
type input "14.65"
type input "2.77"
type input "5.40"
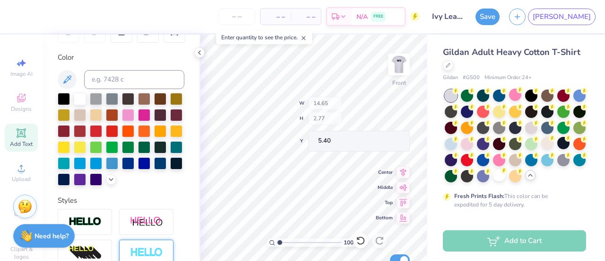
type input "13.59"
type input "2.57"
type input "5.79"
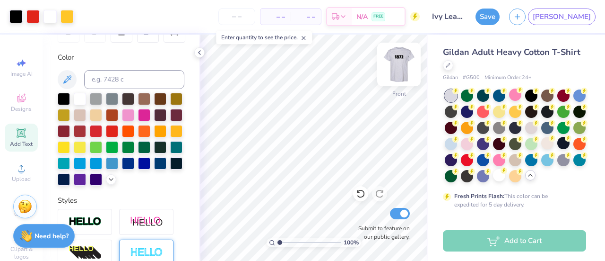
click at [409, 68] on img at bounding box center [399, 64] width 38 height 38
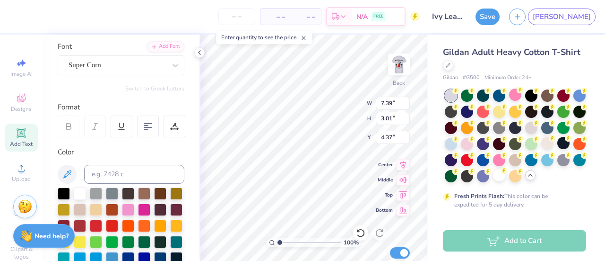
scroll to position [67, 0]
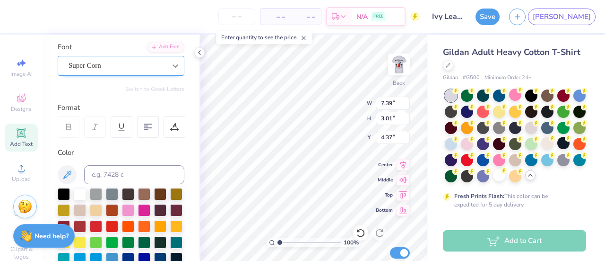
click at [173, 73] on div at bounding box center [175, 65] width 17 height 17
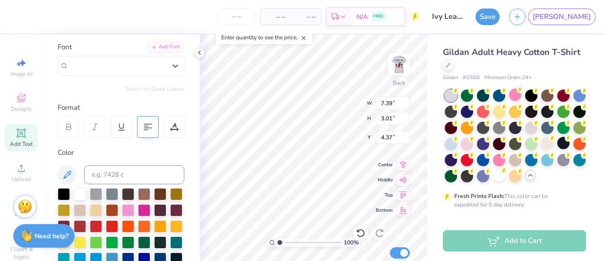
drag, startPoint x: 173, startPoint y: 73, endPoint x: 139, endPoint y: 128, distance: 65.0
click at [139, 128] on div "Personalized Names Personalized Numbers Text Tool Add Font Font Select is focus…" at bounding box center [121, 148] width 157 height 226
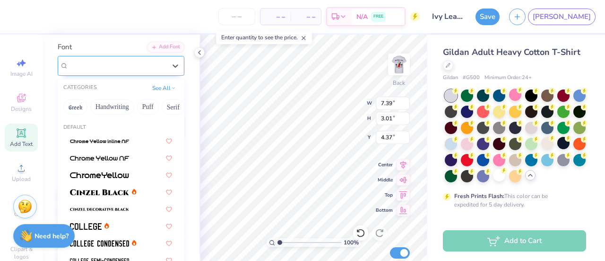
click at [120, 71] on div at bounding box center [117, 65] width 97 height 13
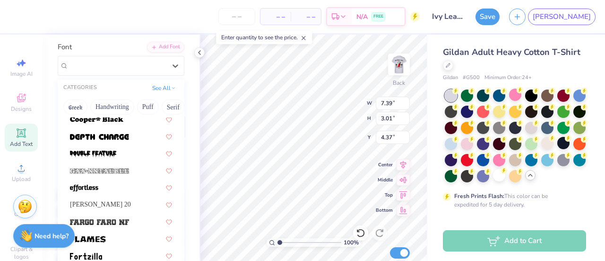
scroll to position [195, 0]
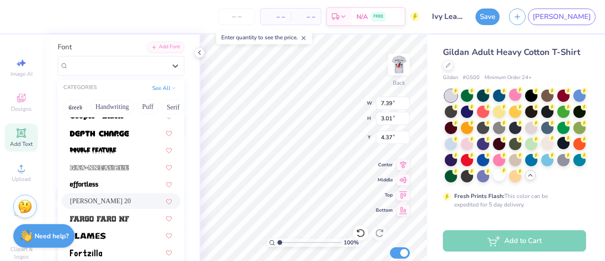
click at [118, 196] on div "[PERSON_NAME] 20" at bounding box center [121, 201] width 102 height 10
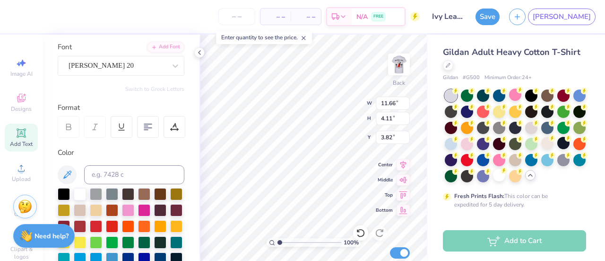
type input "11.66"
type input "4.11"
type input "3.82"
type input "10.02"
type input "3.53"
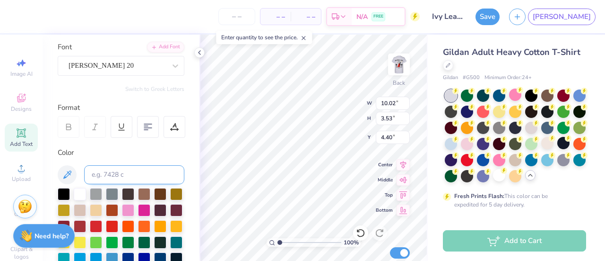
type input "4.63"
type input "8.80"
type input "3.10"
type input "4.96"
type input "4.64"
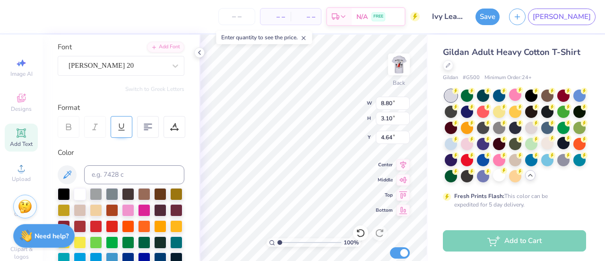
scroll to position [45, 0]
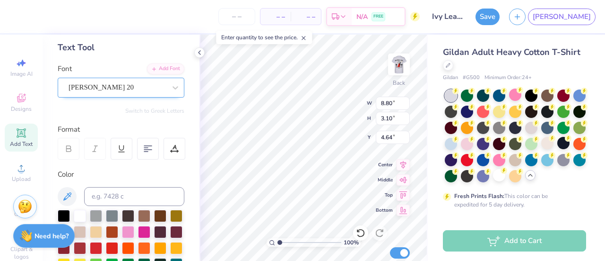
click at [115, 84] on div "[PERSON_NAME] 20" at bounding box center [117, 87] width 99 height 15
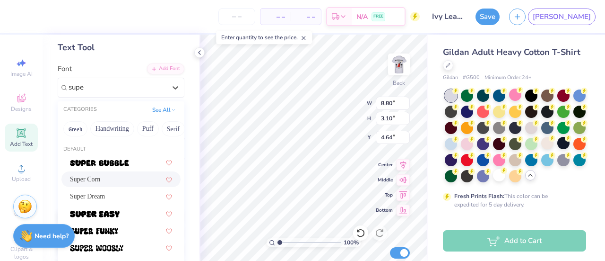
click at [90, 183] on span "Super Corn" at bounding box center [85, 179] width 30 height 10
type input "supe"
type input "5.58"
type input "2.27"
type input "5.06"
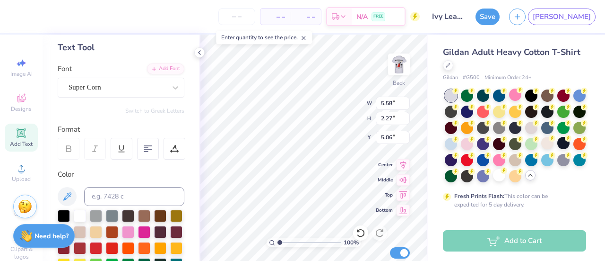
type input "7.17"
type input "2.92"
type input "5.00"
click at [399, 73] on img at bounding box center [399, 64] width 38 height 38
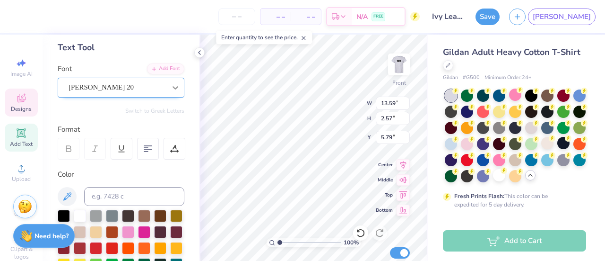
click at [171, 85] on icon at bounding box center [175, 87] width 9 height 9
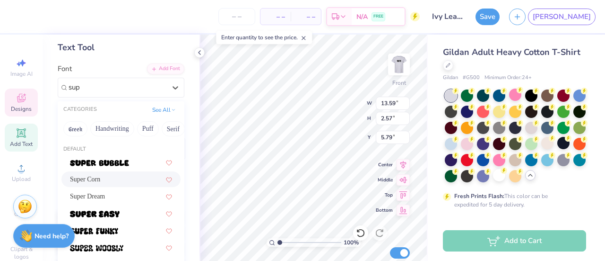
click at [106, 183] on div "Super Corn" at bounding box center [121, 179] width 102 height 10
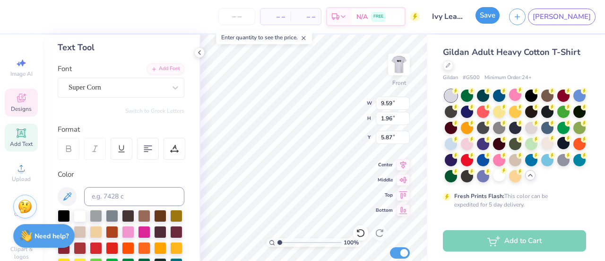
click at [500, 18] on button "Save" at bounding box center [488, 15] width 24 height 17
click at [5, 179] on div "Upload" at bounding box center [21, 172] width 33 height 28
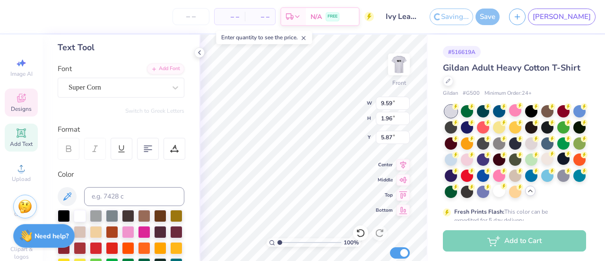
click at [500, 17] on div "Save" at bounding box center [488, 17] width 24 height 17
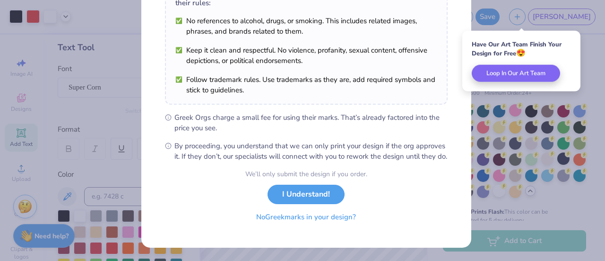
click at [309, 211] on button "No Greek marks in your design?" at bounding box center [306, 216] width 116 height 19
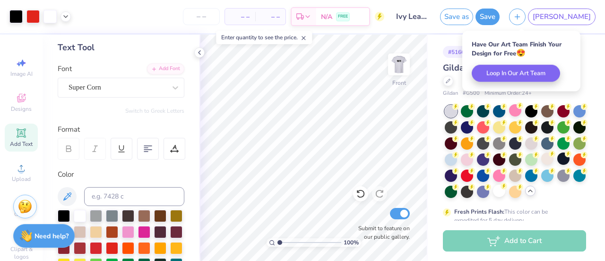
scroll to position [42, 0]
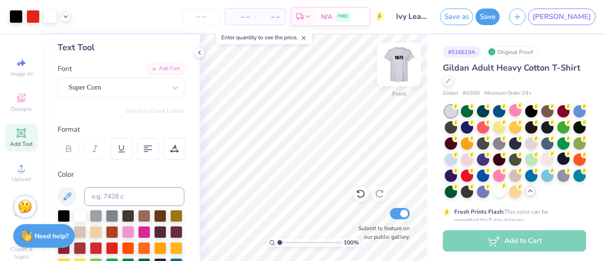
click at [401, 63] on img at bounding box center [399, 64] width 38 height 38
click at [473, 18] on button "Save as" at bounding box center [456, 15] width 33 height 17
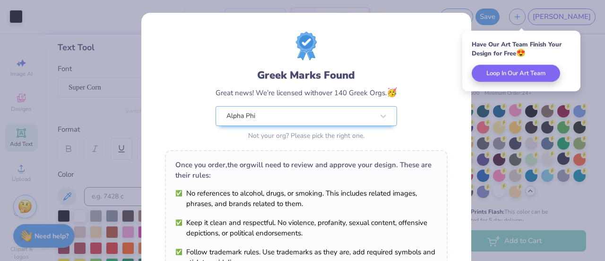
scroll to position [181, 0]
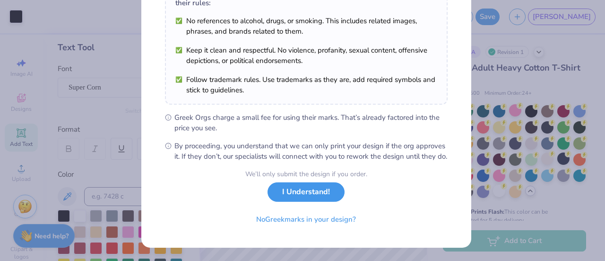
click at [281, 191] on button "I Understand!" at bounding box center [306, 191] width 77 height 19
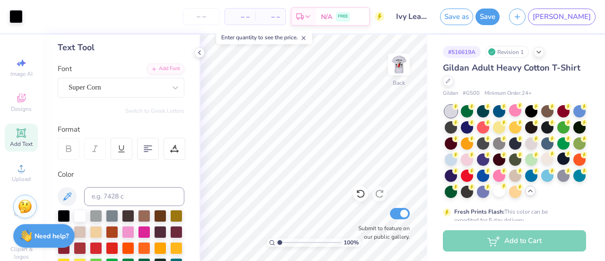
scroll to position [42, 0]
click at [399, 68] on img at bounding box center [399, 64] width 38 height 38
